Goal: Complete application form

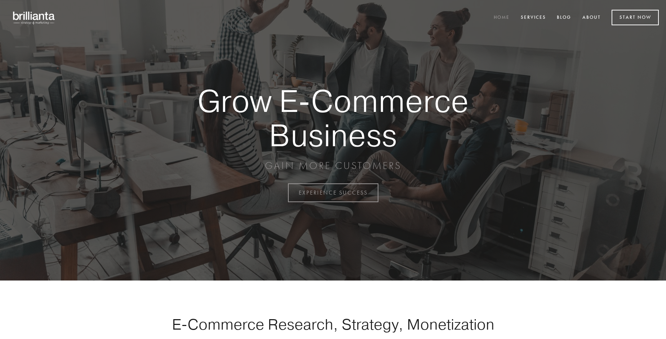
scroll to position [1890, 0]
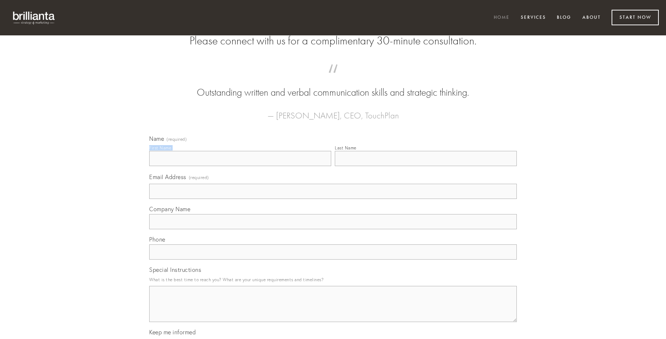
type input "[PERSON_NAME]"
click at [426, 166] on input "Last Name" at bounding box center [426, 158] width 182 height 15
type input "[PERSON_NAME]"
click at [333, 199] on input "Email Address (required)" at bounding box center [333, 191] width 368 height 15
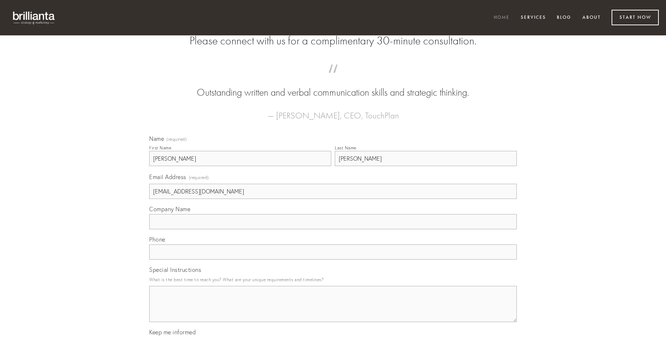
type input "[EMAIL_ADDRESS][DOMAIN_NAME]"
click at [333, 229] on input "Company Name" at bounding box center [333, 221] width 368 height 15
type input "modi"
click at [333, 259] on input "text" at bounding box center [333, 251] width 368 height 15
click at [333, 310] on textarea "Special Instructions" at bounding box center [333, 304] width 368 height 36
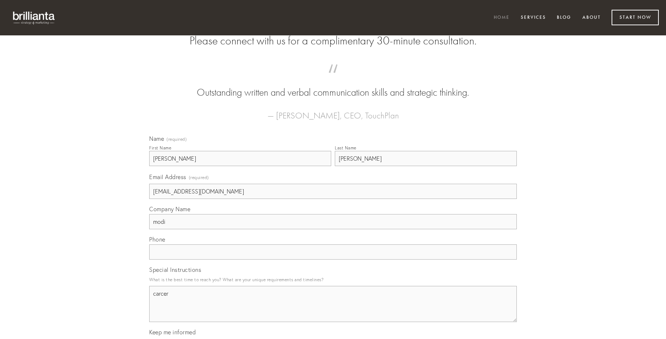
type textarea "carcer"
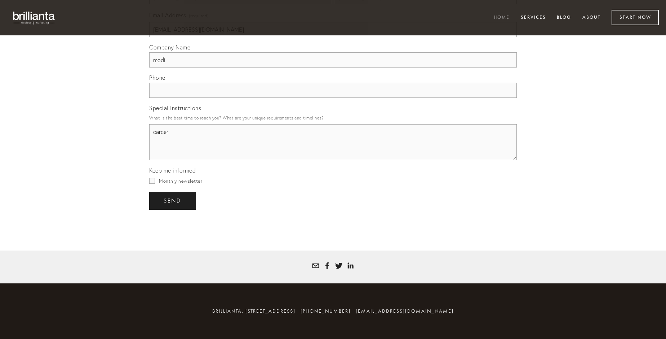
click at [173, 200] on span "send" at bounding box center [173, 200] width 18 height 6
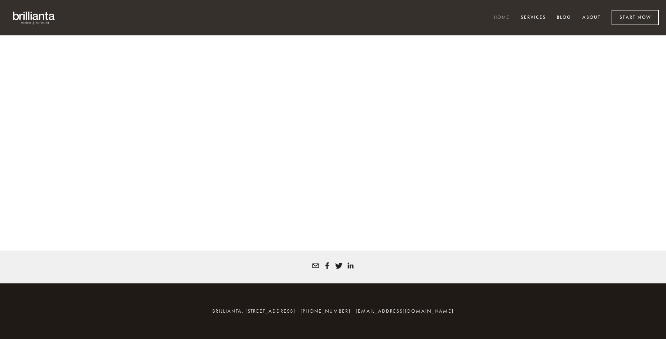
scroll to position [1881, 0]
